Goal: Task Accomplishment & Management: Use online tool/utility

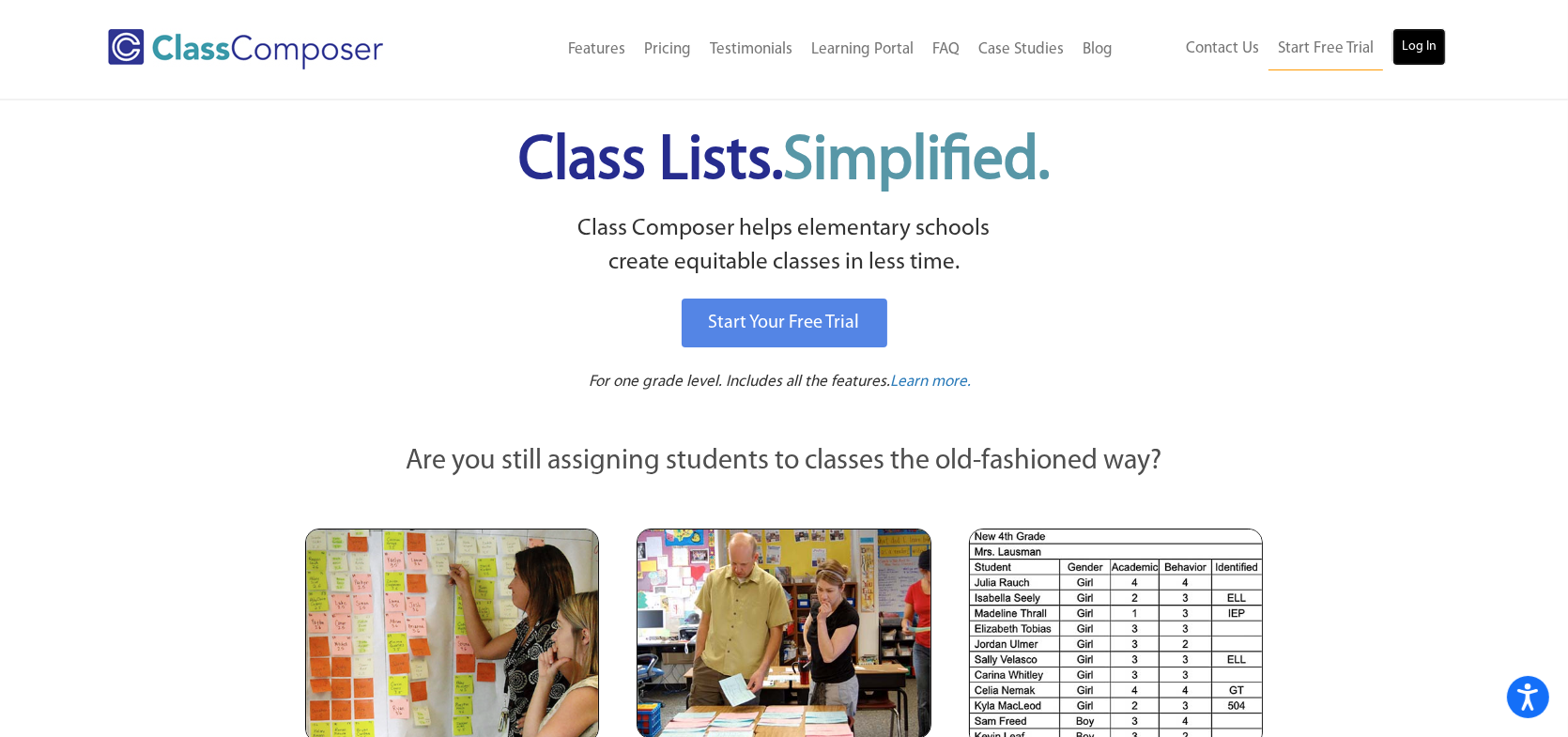
click at [1432, 56] on link "Log In" at bounding box center [1419, 47] width 54 height 38
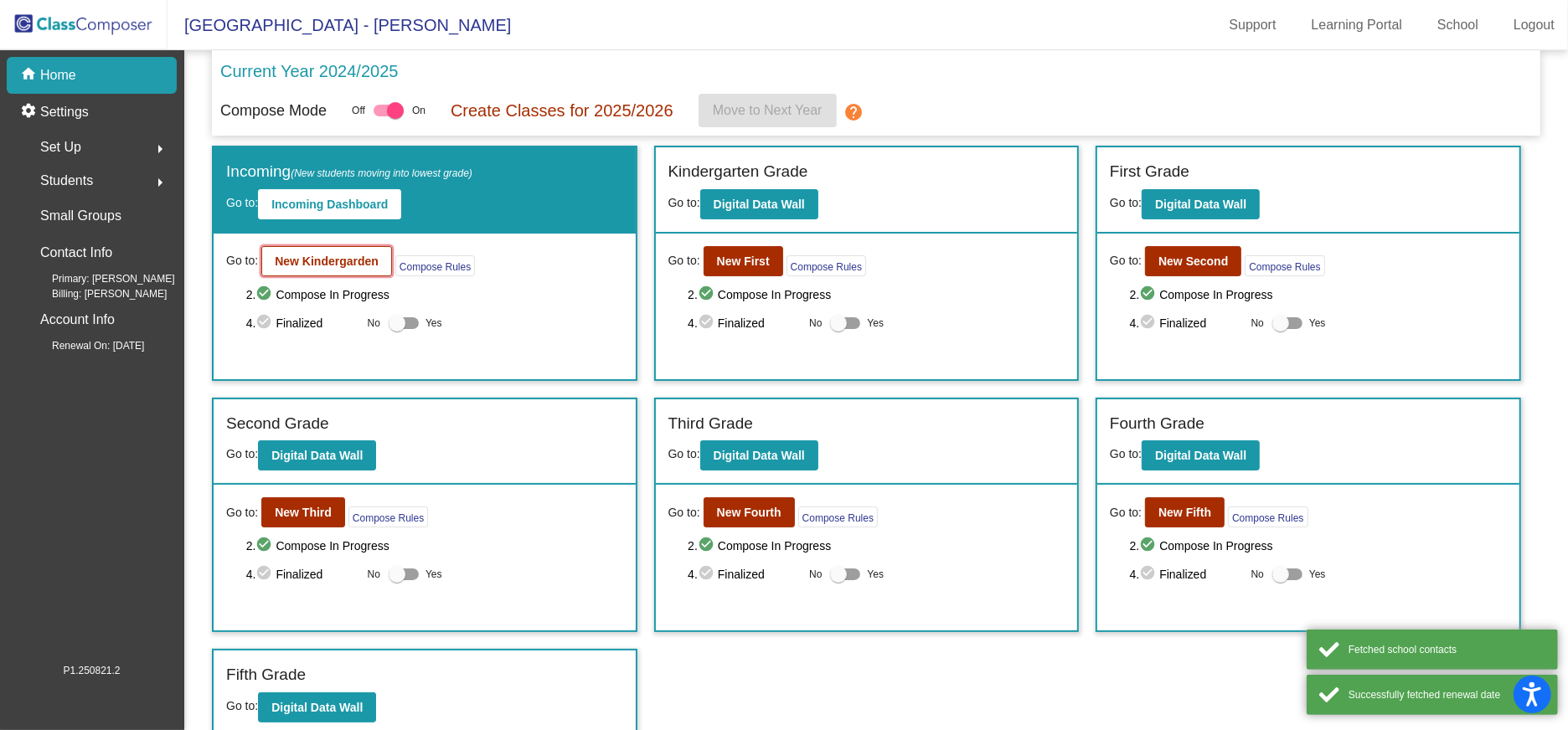
click at [359, 258] on b "New Kindergarden" at bounding box center [327, 261] width 104 height 13
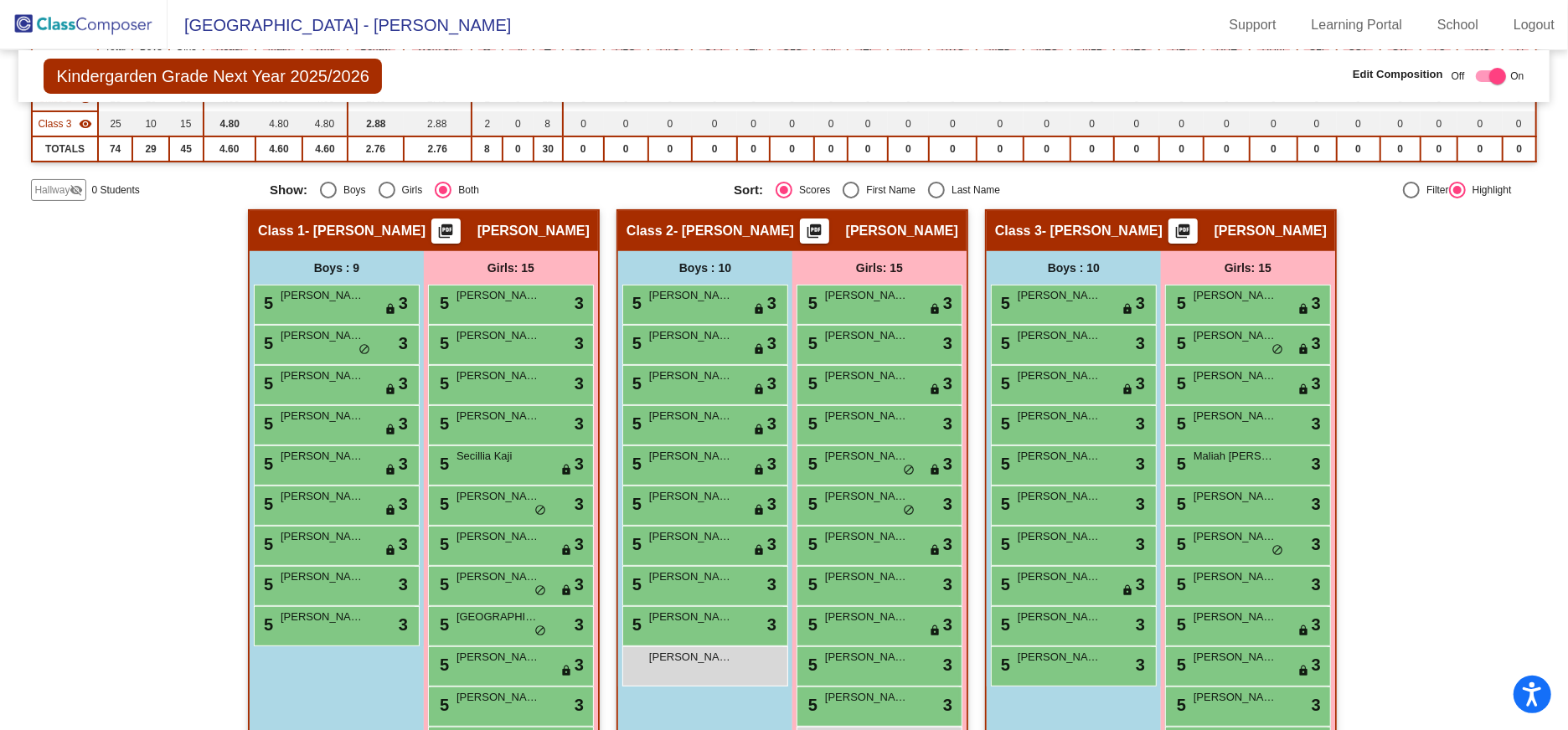
scroll to position [250, 0]
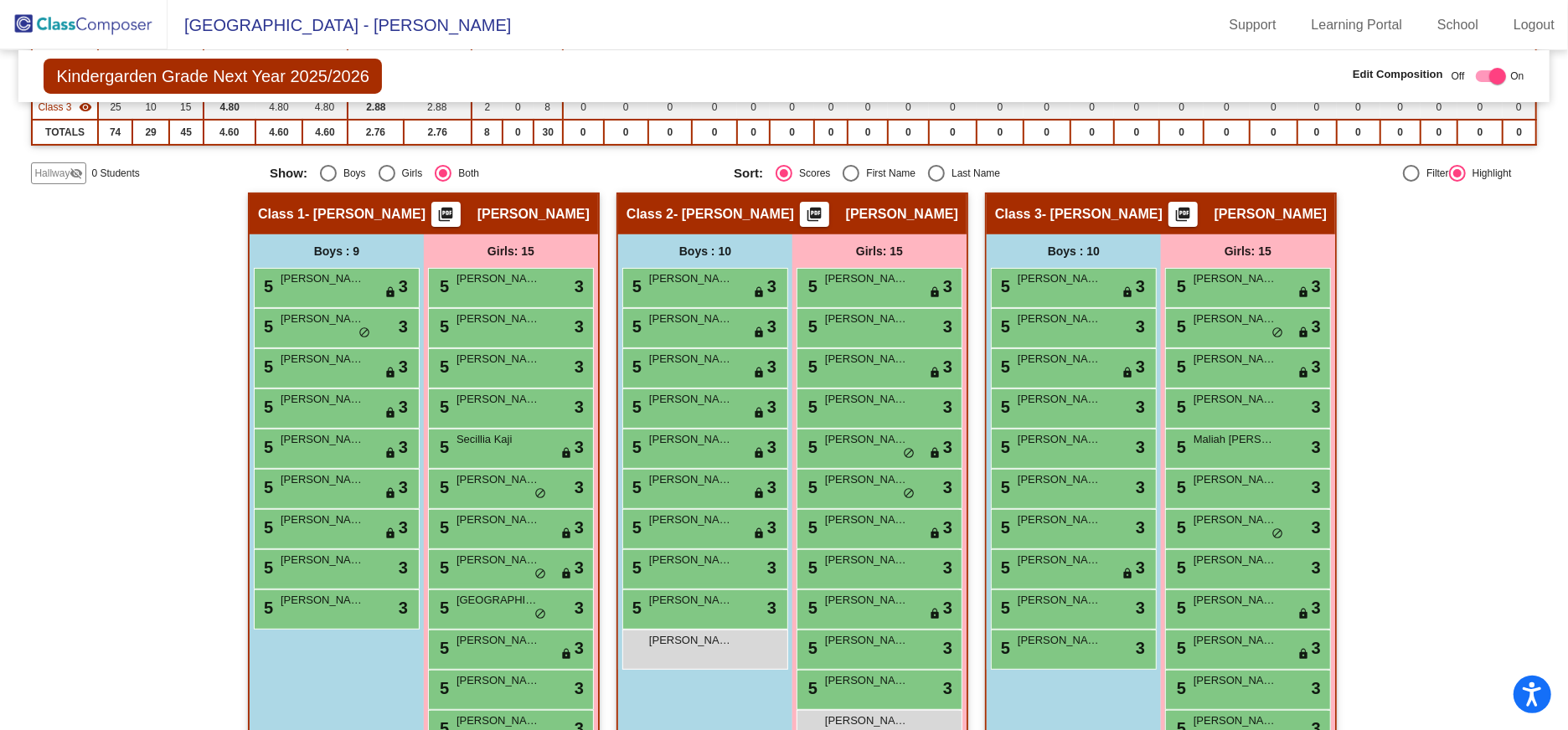
click at [45, 14] on img at bounding box center [83, 24] width 167 height 50
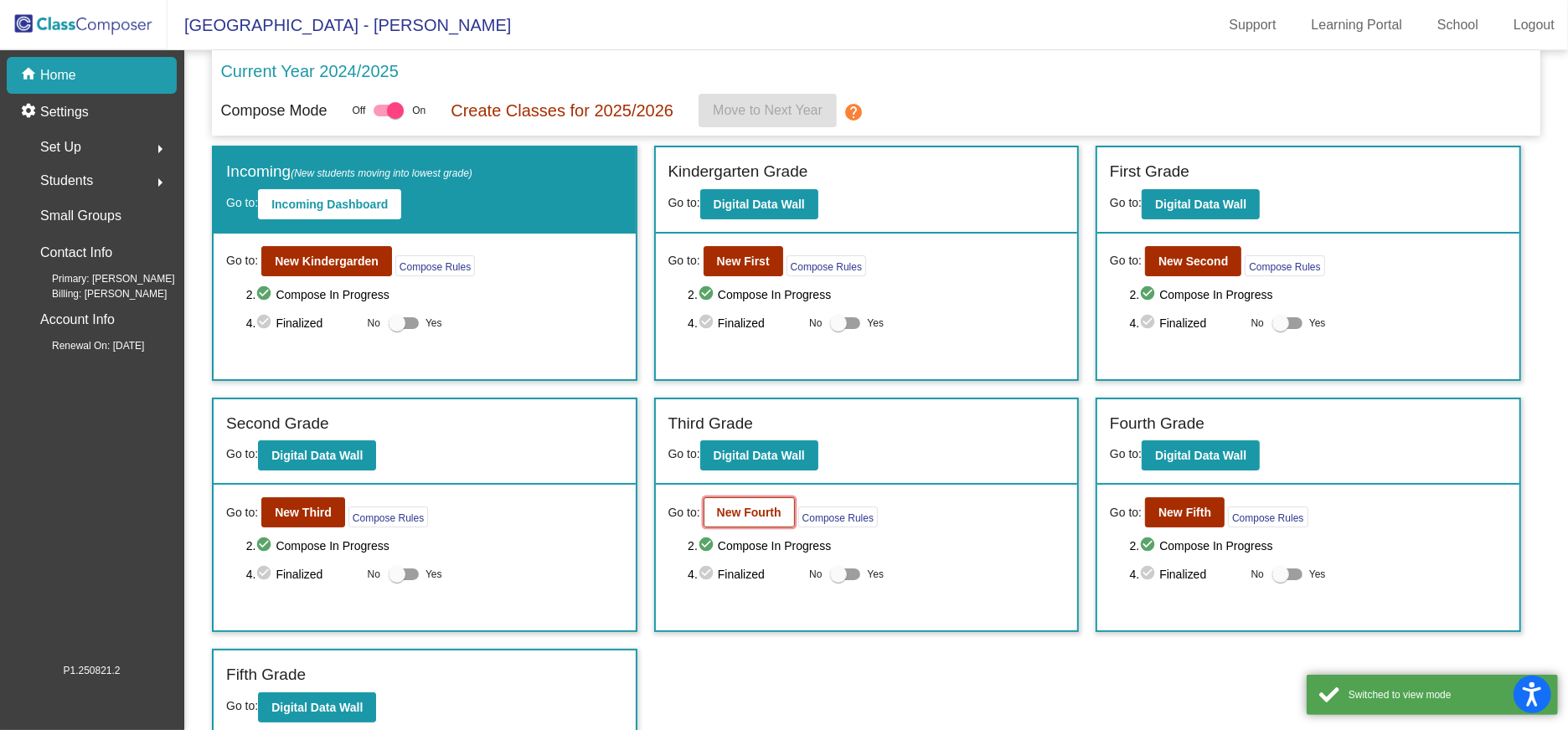
click at [754, 515] on b "New Fourth" at bounding box center [749, 512] width 65 height 13
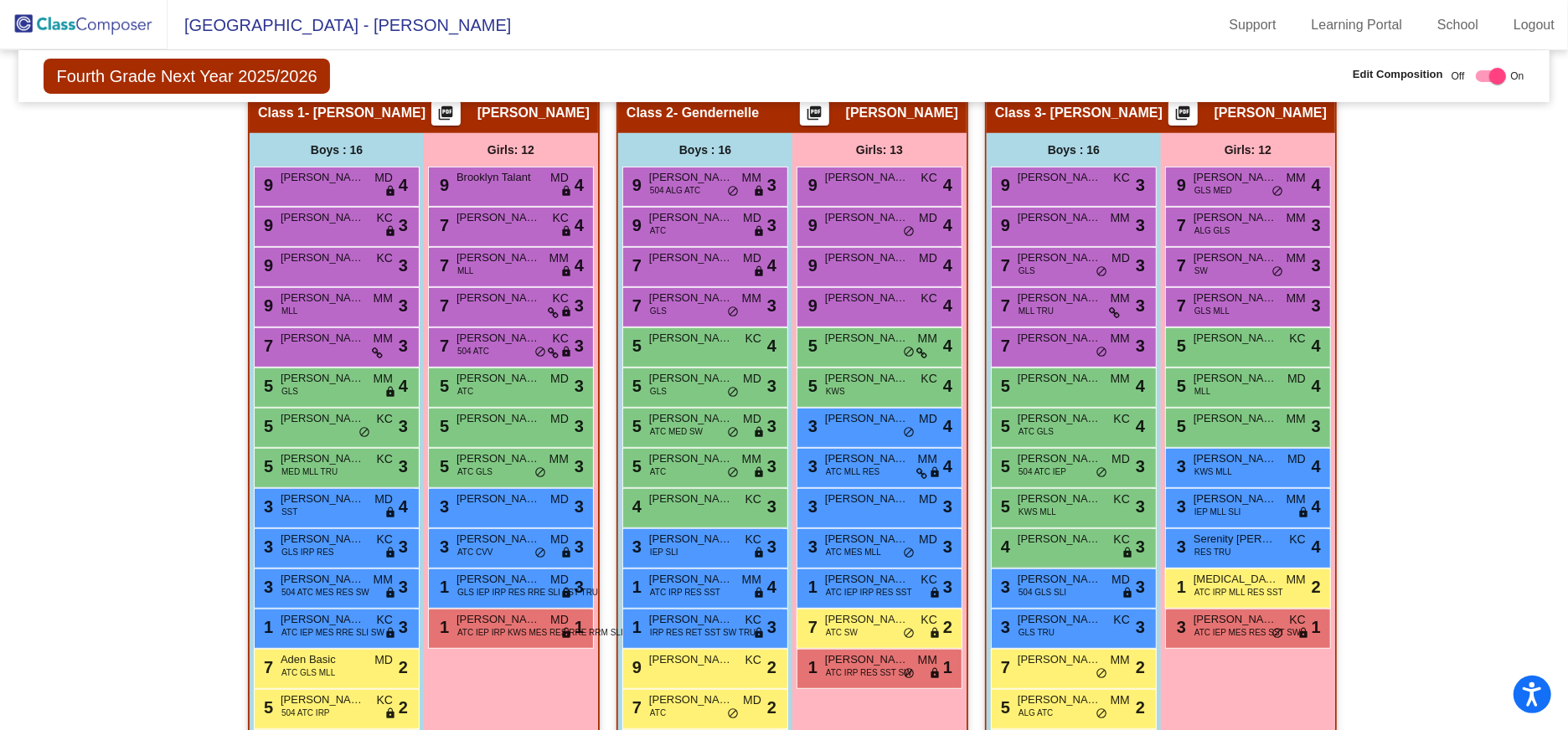
scroll to position [349, 0]
